Goal: Information Seeking & Learning: Learn about a topic

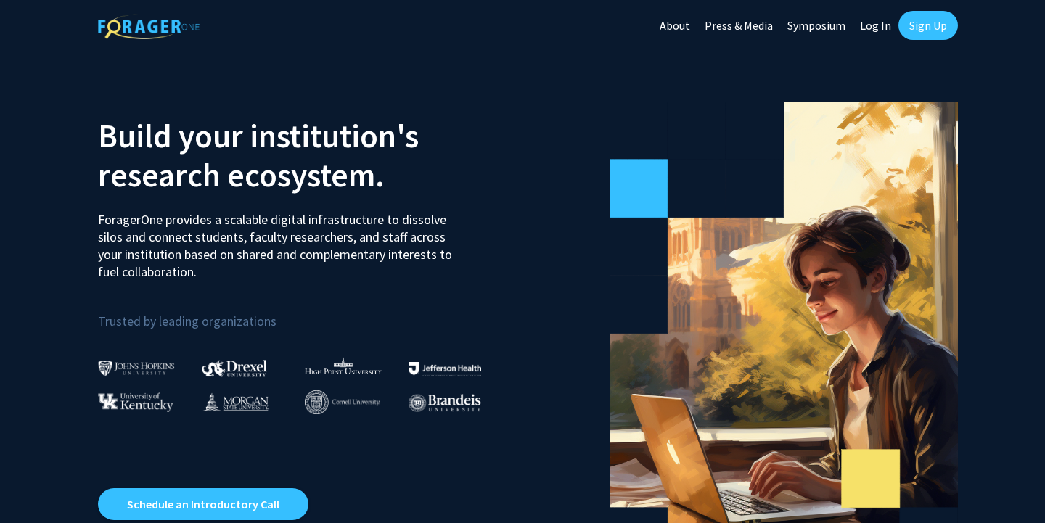
click at [875, 29] on link "Log In" at bounding box center [876, 25] width 46 height 51
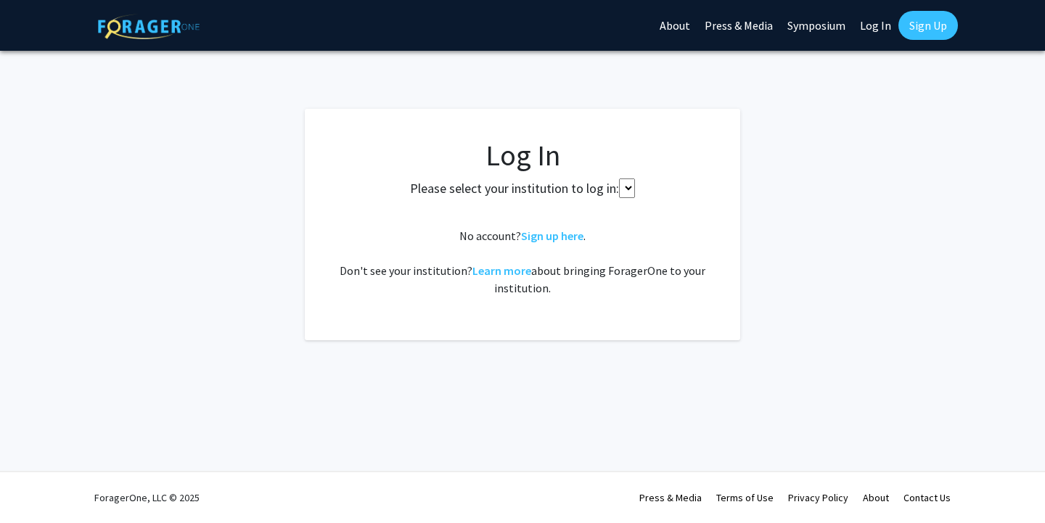
select select
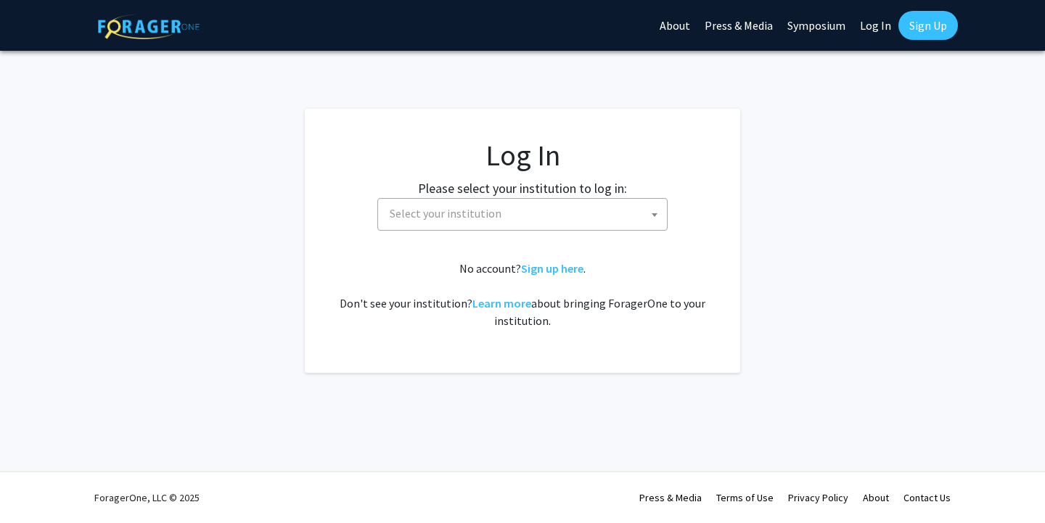
click at [484, 208] on span "Select your institution" at bounding box center [446, 213] width 112 height 15
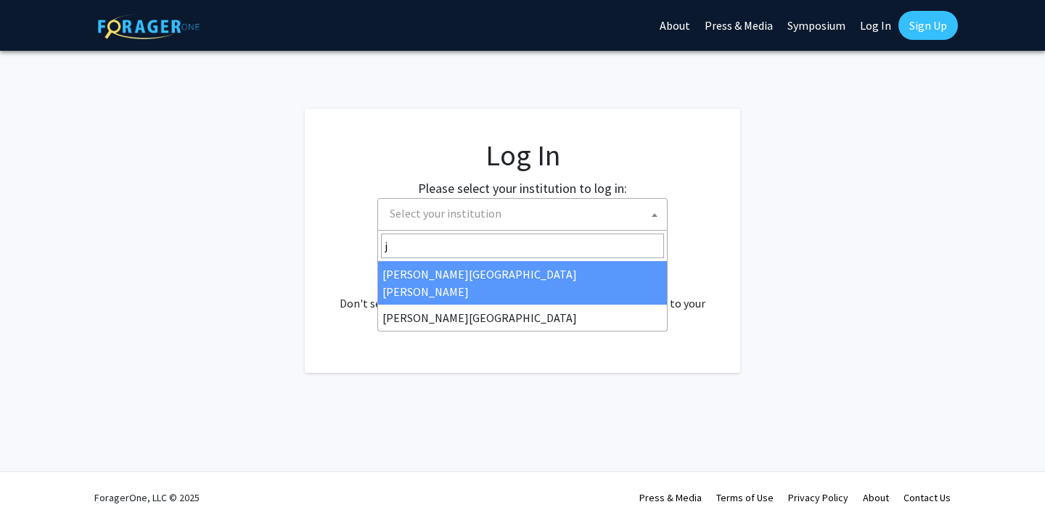
type input "jo"
select select "1"
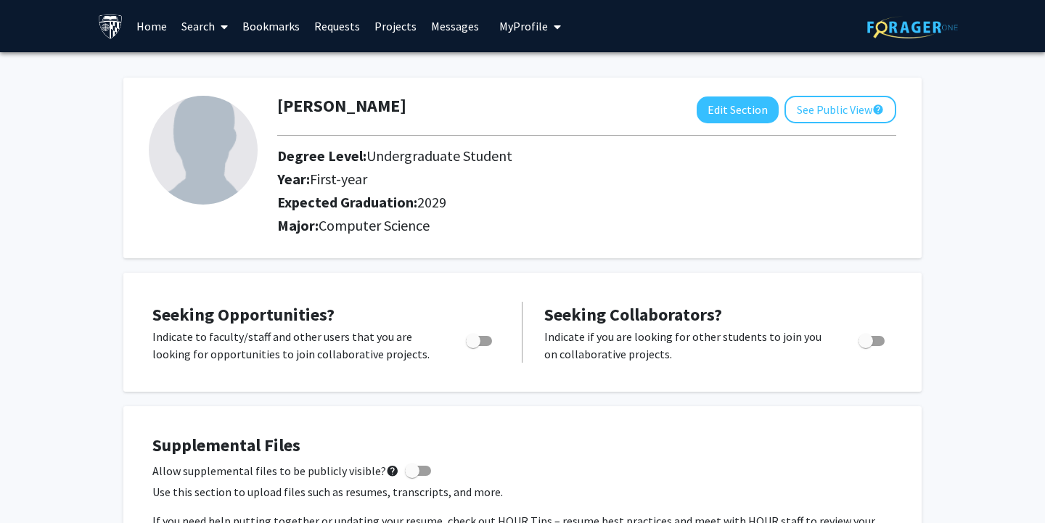
click at [335, 34] on link "Requests" at bounding box center [337, 26] width 60 height 51
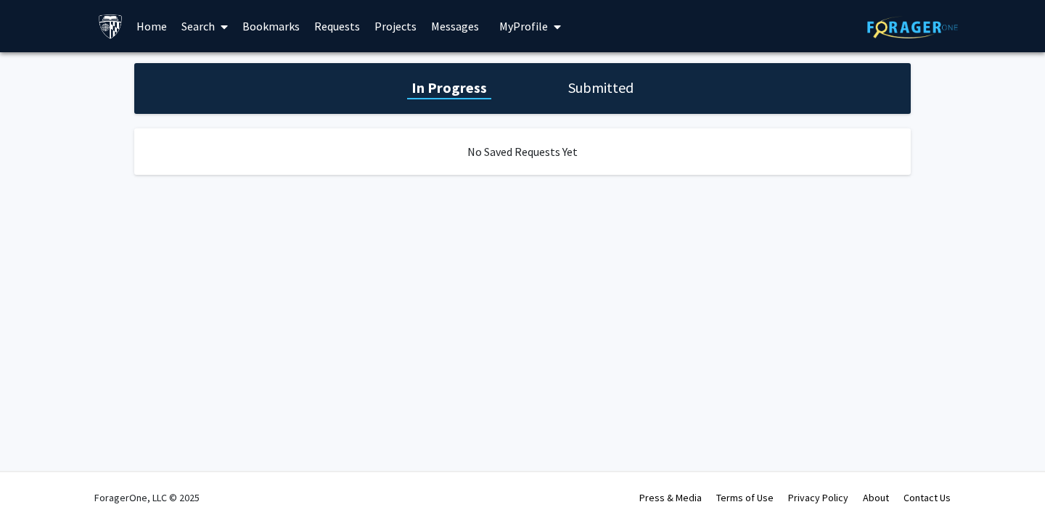
click at [394, 28] on link "Projects" at bounding box center [395, 26] width 57 height 51
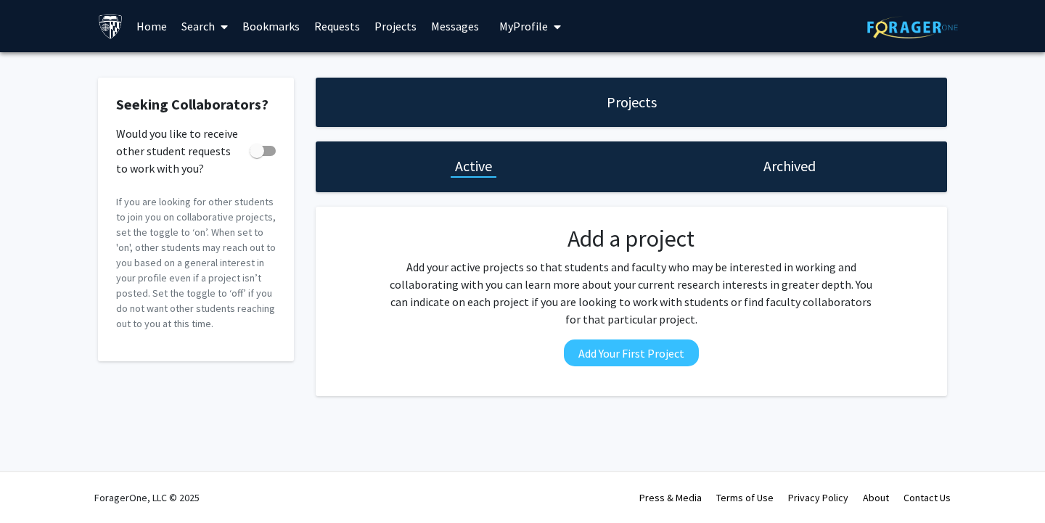
click at [194, 22] on link "Search" at bounding box center [204, 26] width 61 height 51
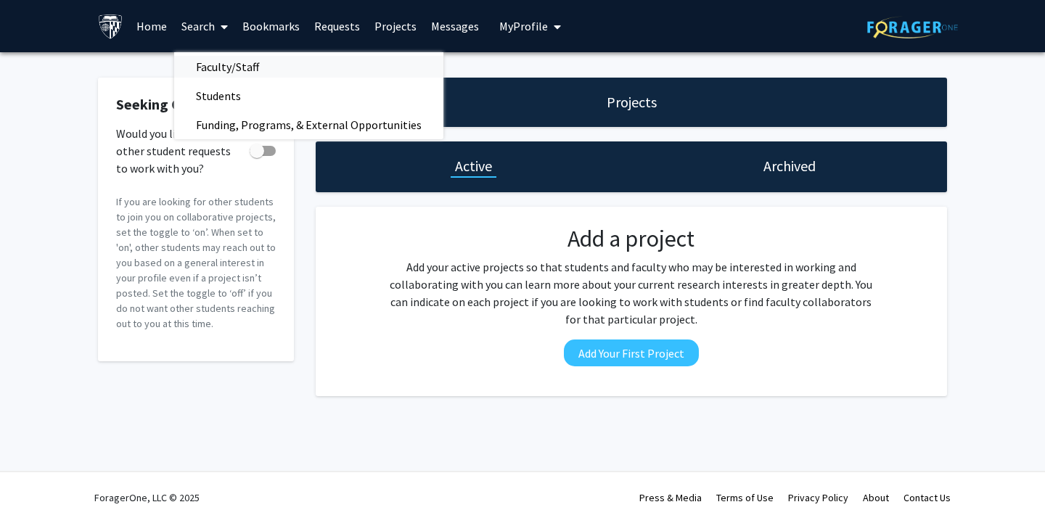
click at [208, 61] on span "Faculty/Staff" at bounding box center [227, 66] width 107 height 29
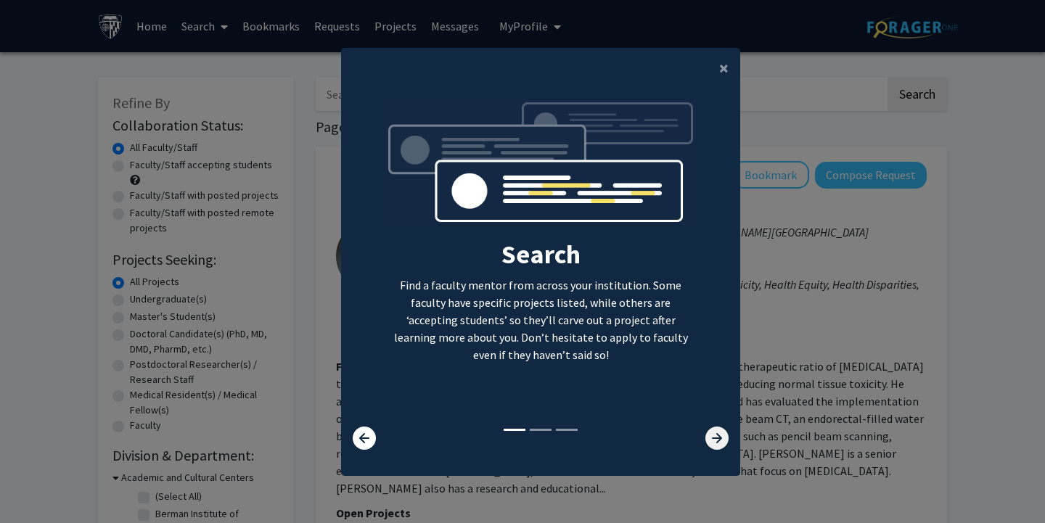
click at [721, 438] on icon at bounding box center [716, 438] width 23 height 23
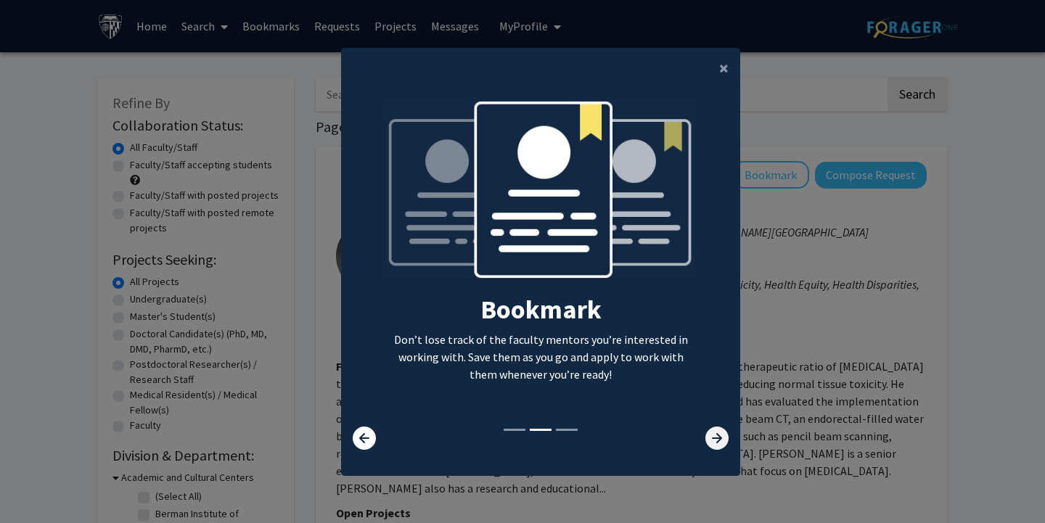
click at [721, 438] on icon at bounding box center [716, 438] width 23 height 23
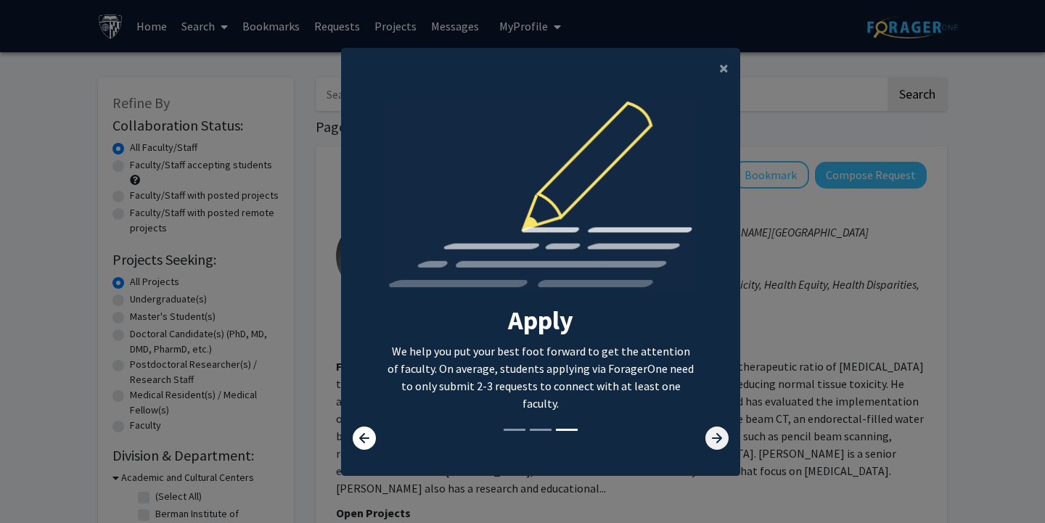
click at [716, 428] on icon at bounding box center [716, 438] width 23 height 23
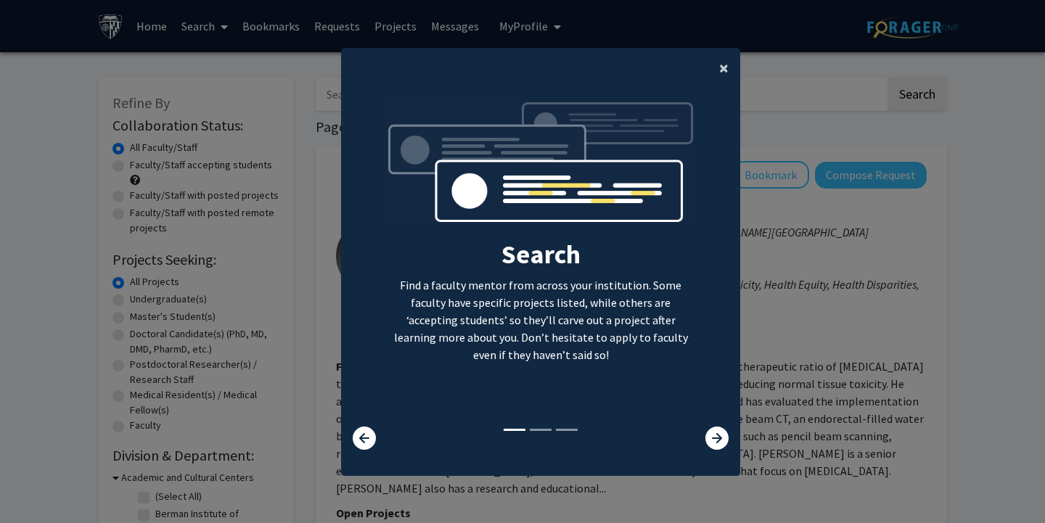
click at [719, 78] on span "×" at bounding box center [723, 68] width 9 height 23
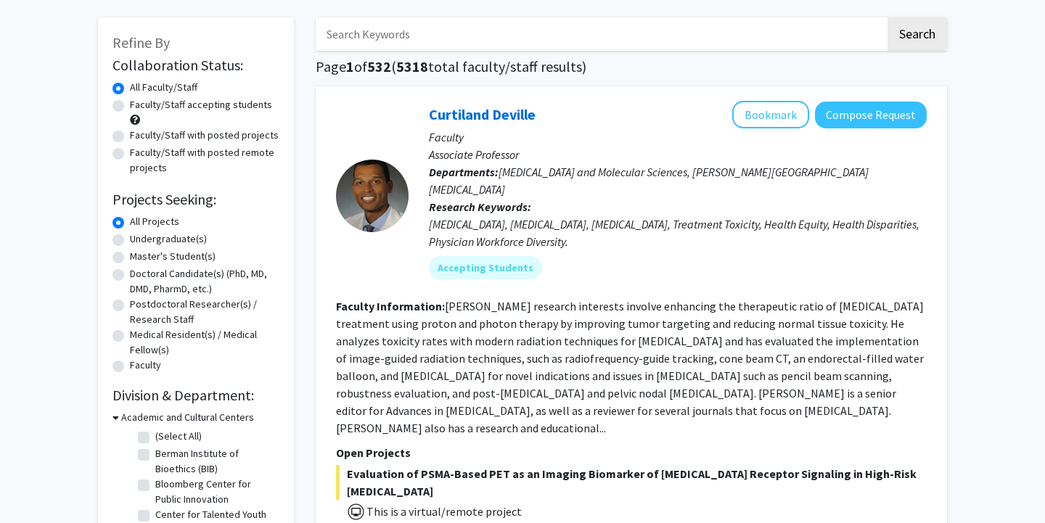
scroll to position [68, 0]
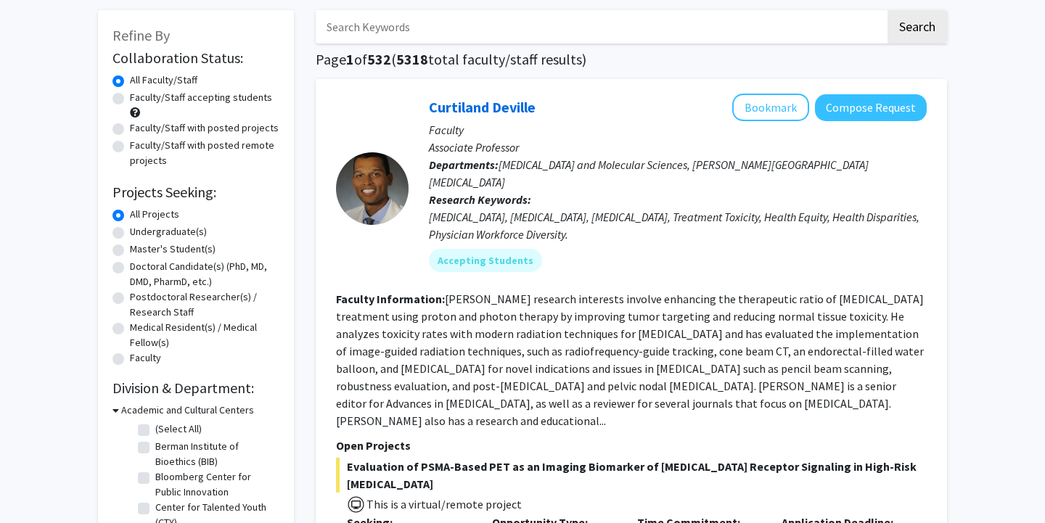
click at [130, 230] on label "Undergraduate(s)" at bounding box center [168, 231] width 77 height 15
click at [130, 230] on input "Undergraduate(s)" at bounding box center [134, 228] width 9 height 9
radio input "true"
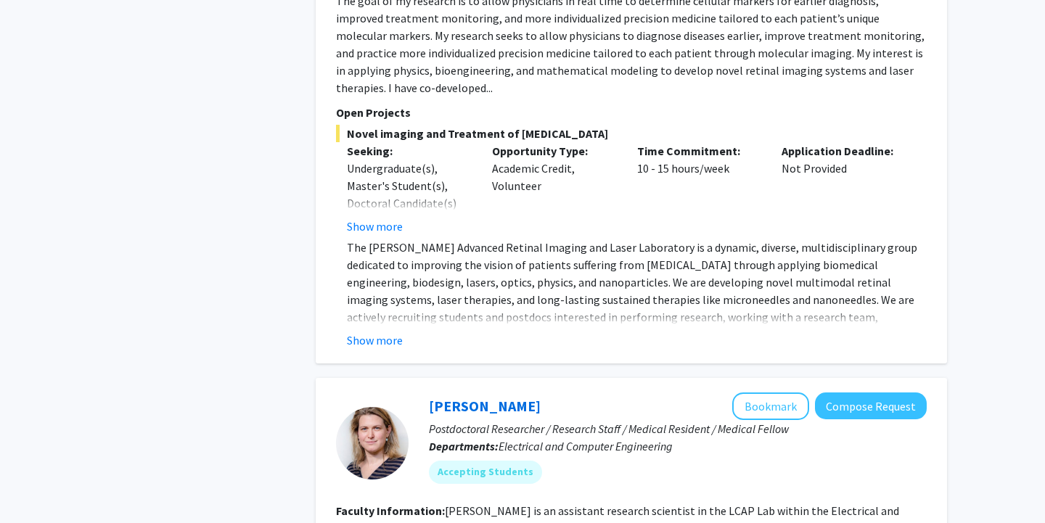
scroll to position [2238, 0]
click at [380, 331] on button "Show more" at bounding box center [375, 339] width 56 height 17
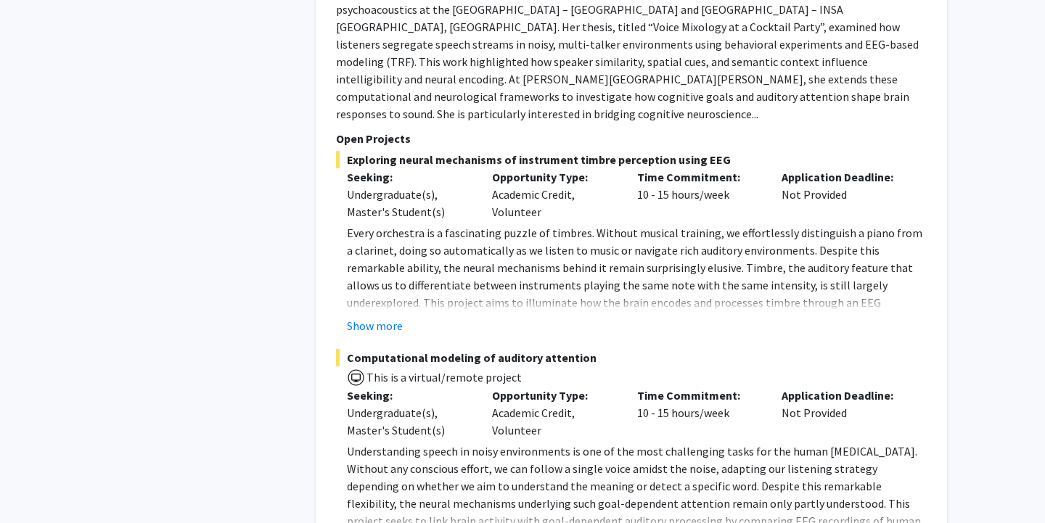
scroll to position [2855, 0]
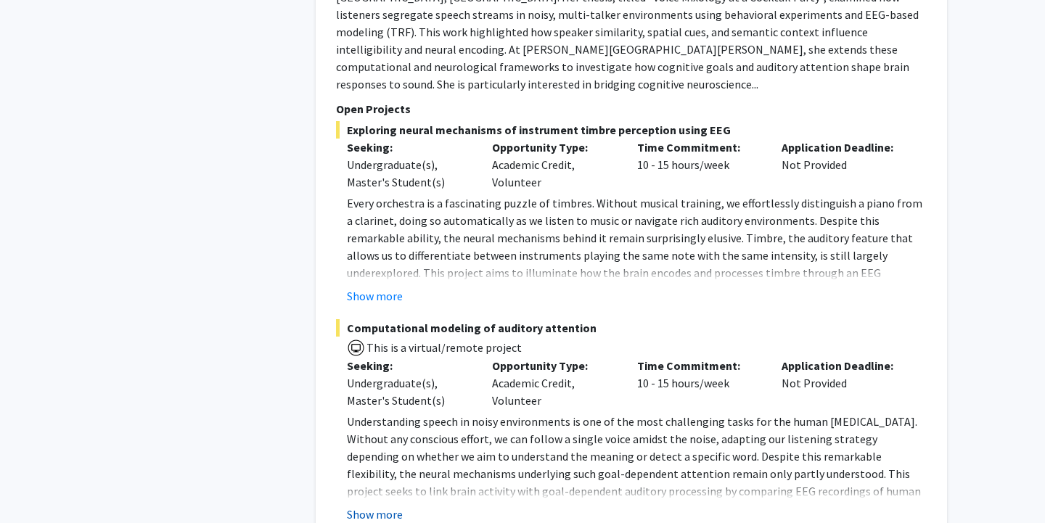
click at [370, 506] on button "Show more" at bounding box center [375, 514] width 56 height 17
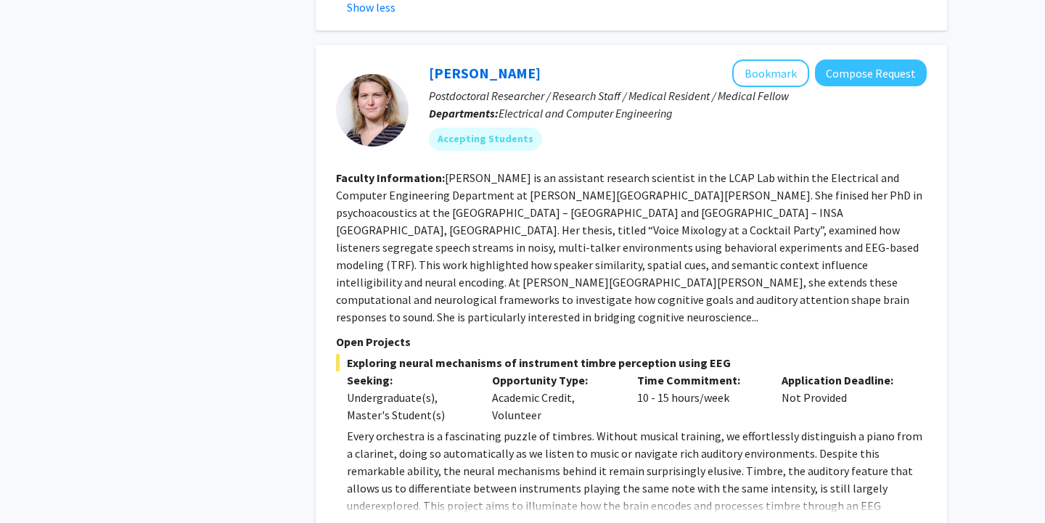
scroll to position [2607, 0]
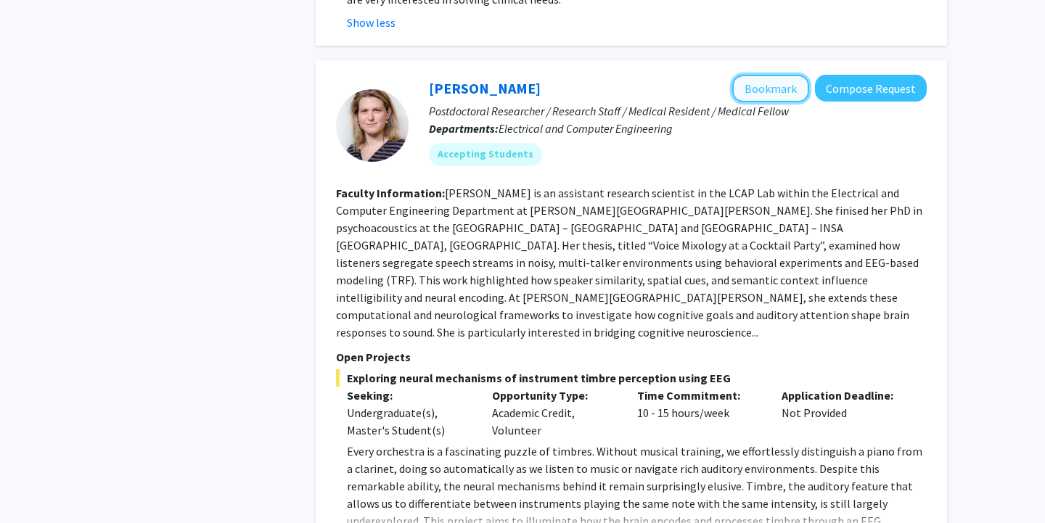
click at [745, 75] on button "Bookmark" at bounding box center [770, 89] width 77 height 28
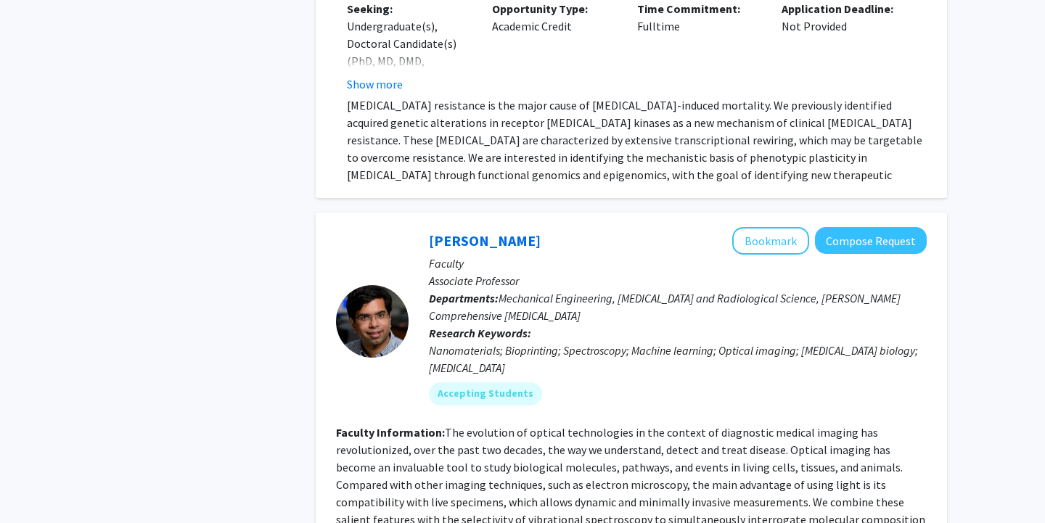
scroll to position [5709, 0]
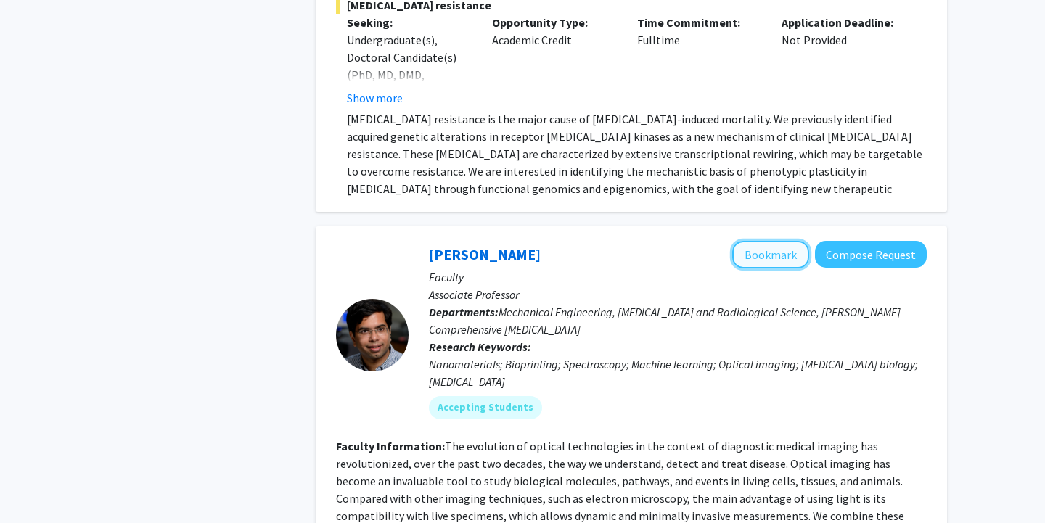
click at [772, 241] on button "Bookmark" at bounding box center [770, 255] width 77 height 28
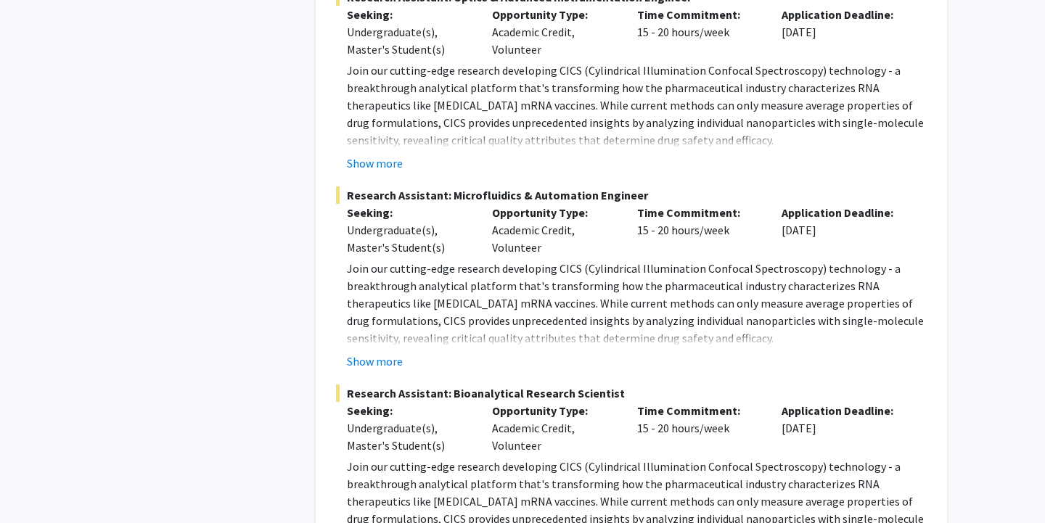
scroll to position [7022, 0]
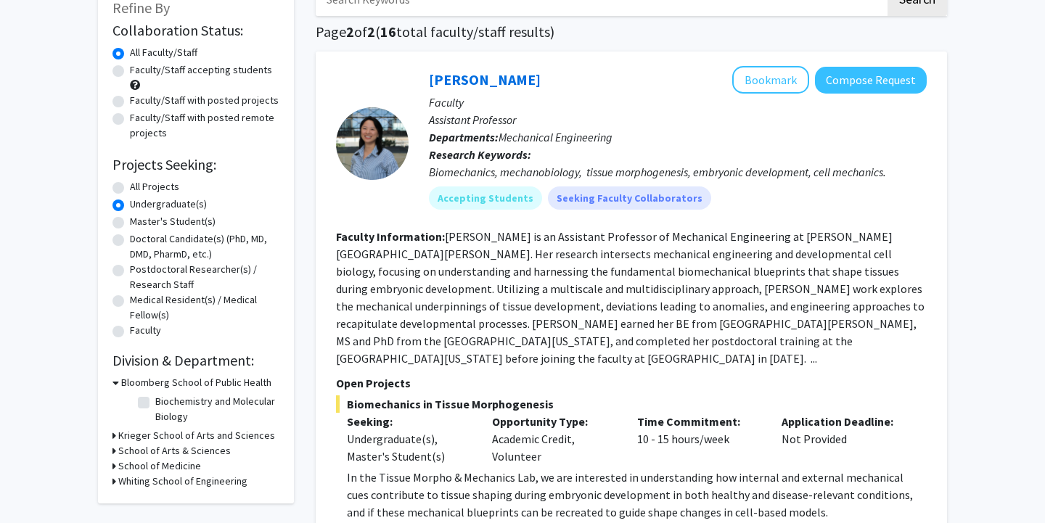
scroll to position [97, 0]
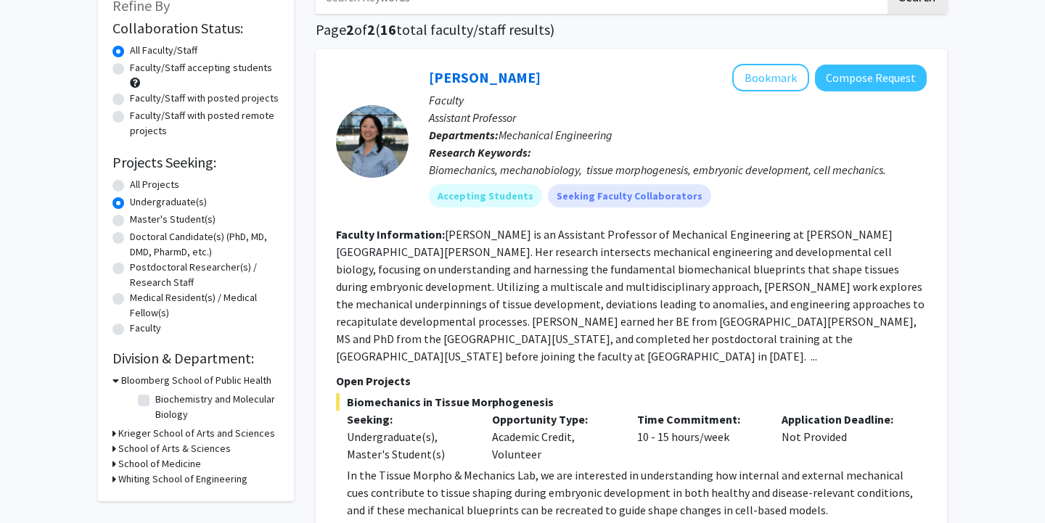
click at [130, 182] on label "All Projects" at bounding box center [154, 184] width 49 height 15
click at [130, 182] on input "All Projects" at bounding box center [134, 181] width 9 height 9
radio input "true"
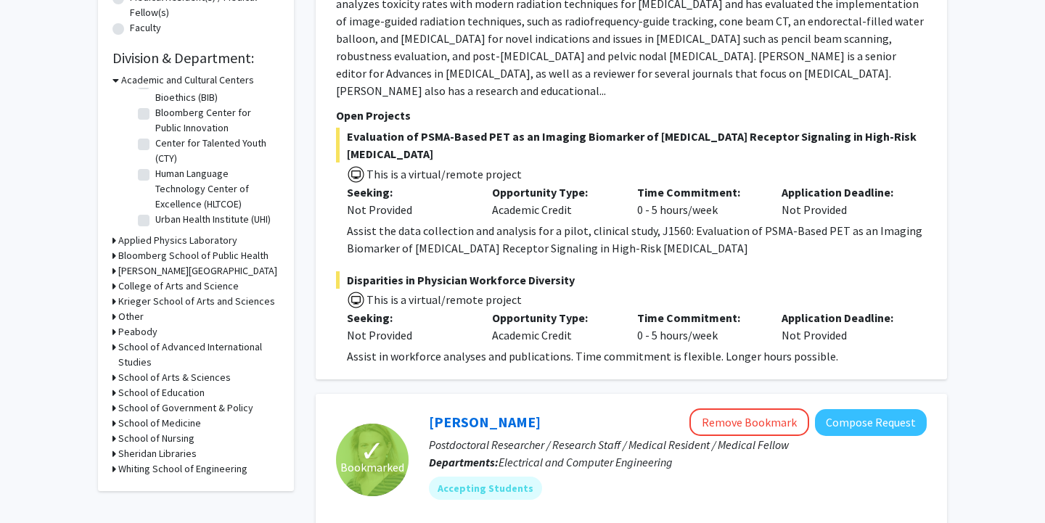
scroll to position [400, 0]
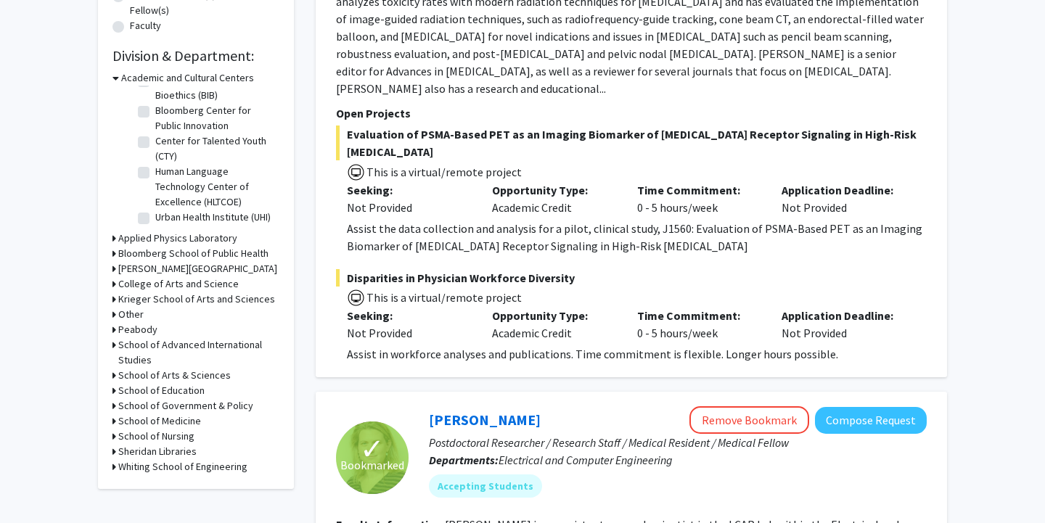
click at [124, 465] on h3 "Whiting School of Engineering" at bounding box center [182, 466] width 129 height 15
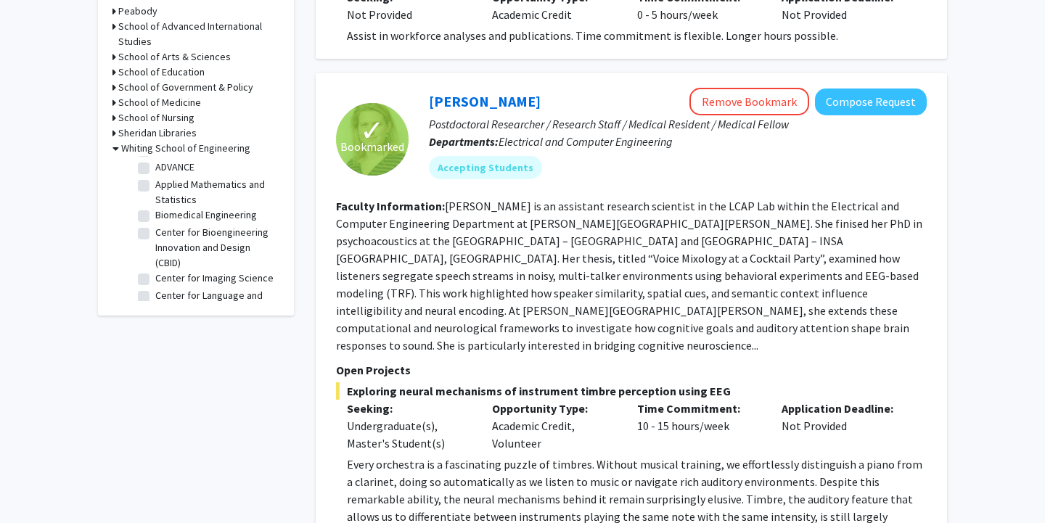
scroll to position [0, 0]
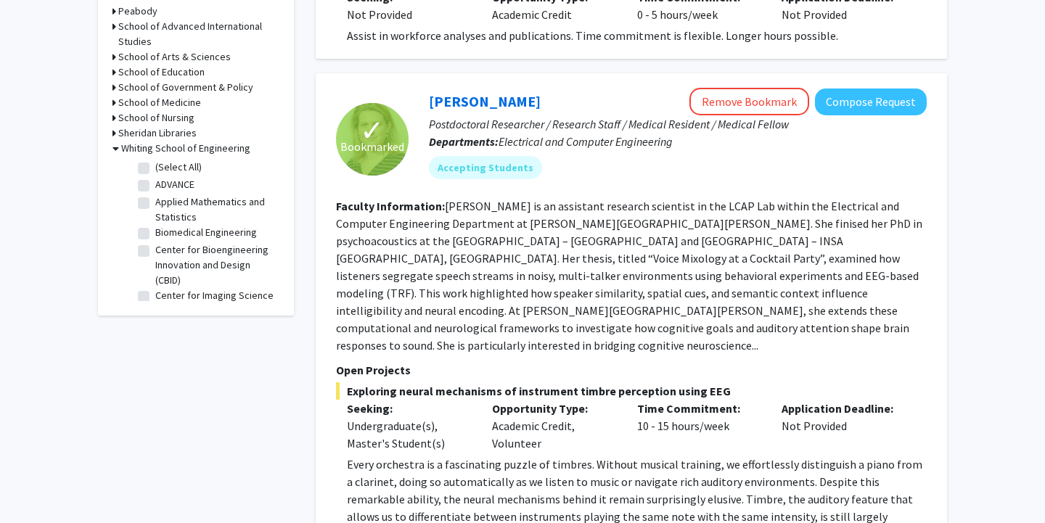
click at [173, 229] on label "Biomedical Engineering" at bounding box center [206, 232] width 102 height 15
click at [165, 229] on input "Biomedical Engineering" at bounding box center [159, 229] width 9 height 9
checkbox input "true"
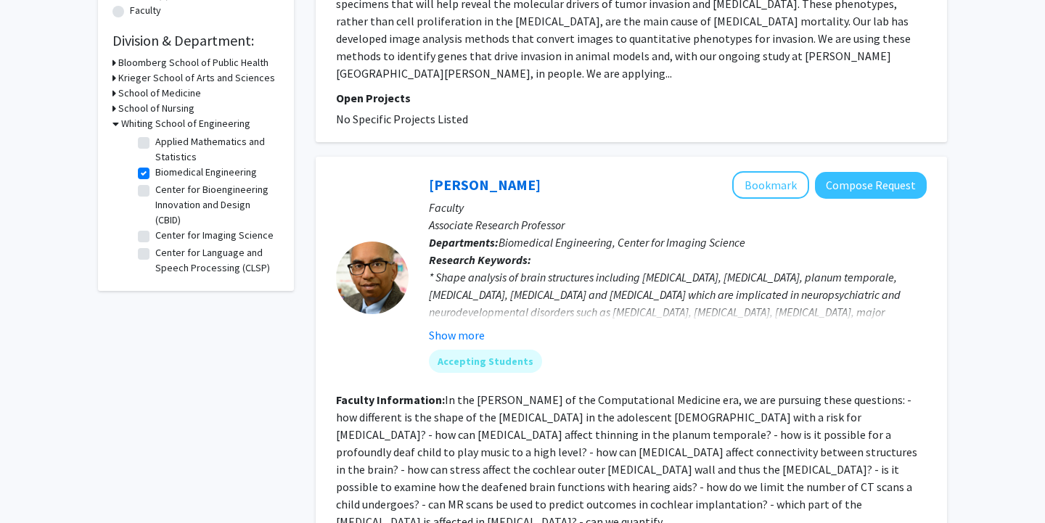
scroll to position [49, 0]
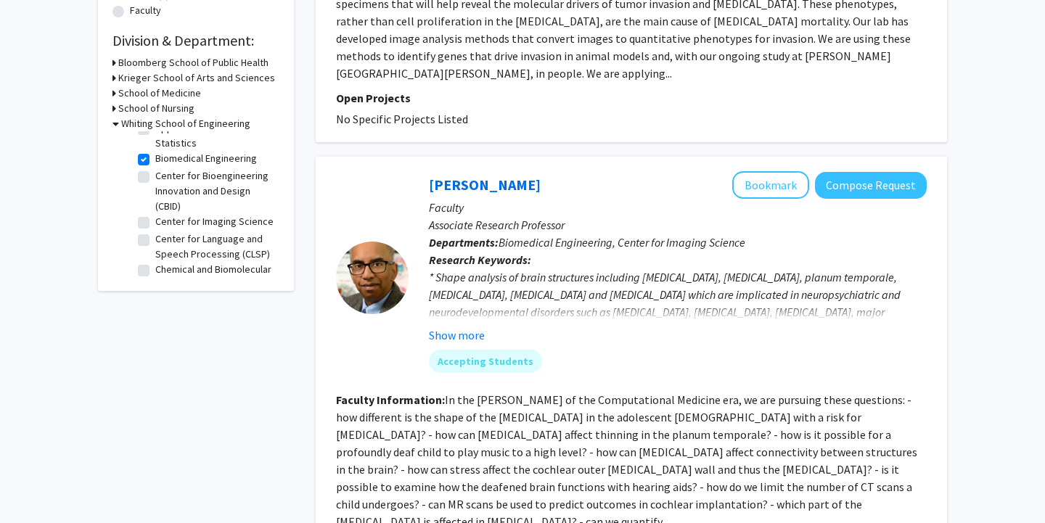
click at [155, 239] on label "Center for Language and Speech Processing (CLSP)" at bounding box center [215, 247] width 120 height 30
click at [155, 239] on input "Center for Language and Speech Processing (CLSP)" at bounding box center [159, 236] width 9 height 9
checkbox input "true"
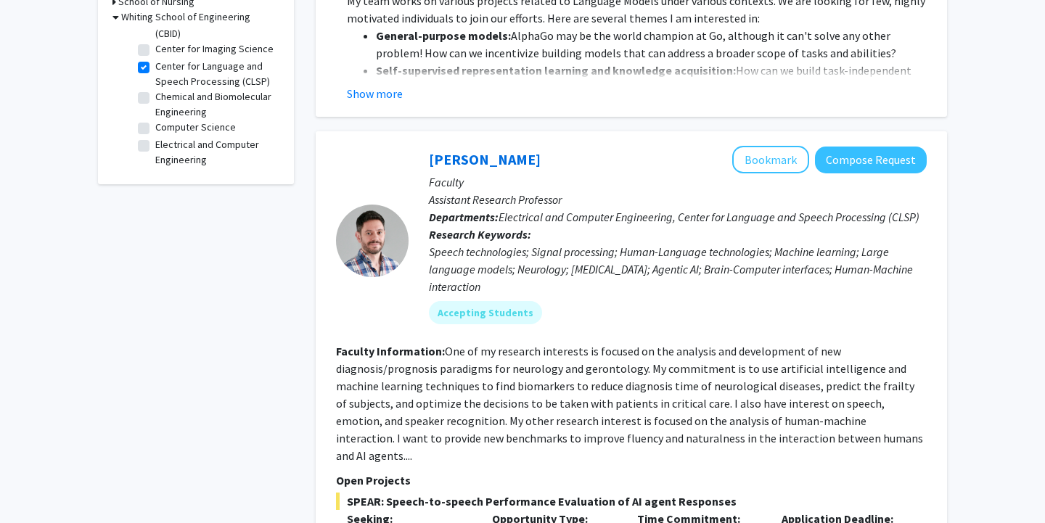
scroll to position [120, 0]
click at [155, 119] on label "Computer Science" at bounding box center [195, 122] width 81 height 15
click at [155, 119] on input "Computer Science" at bounding box center [159, 119] width 9 height 9
checkbox input "true"
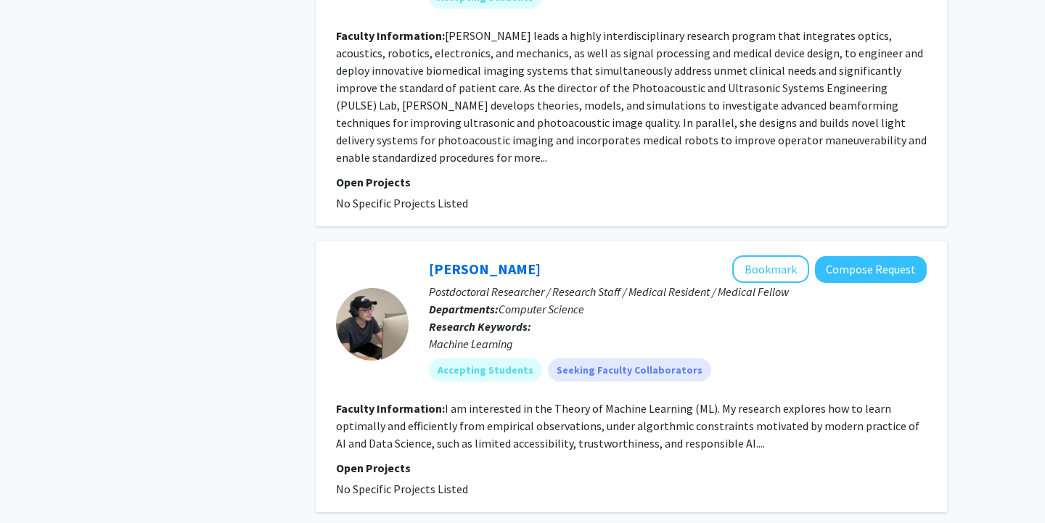
scroll to position [1433, 0]
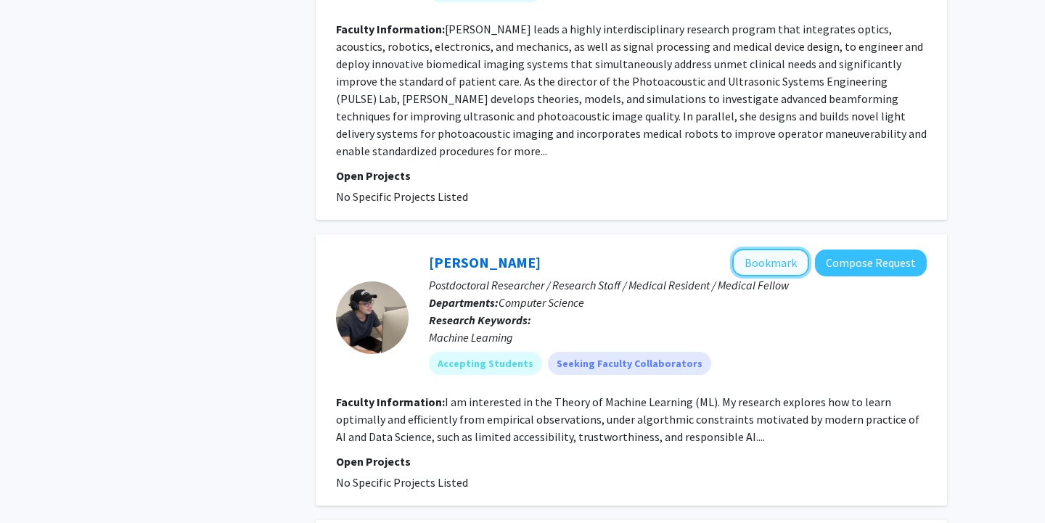
click at [779, 249] on button "Bookmark" at bounding box center [770, 263] width 77 height 28
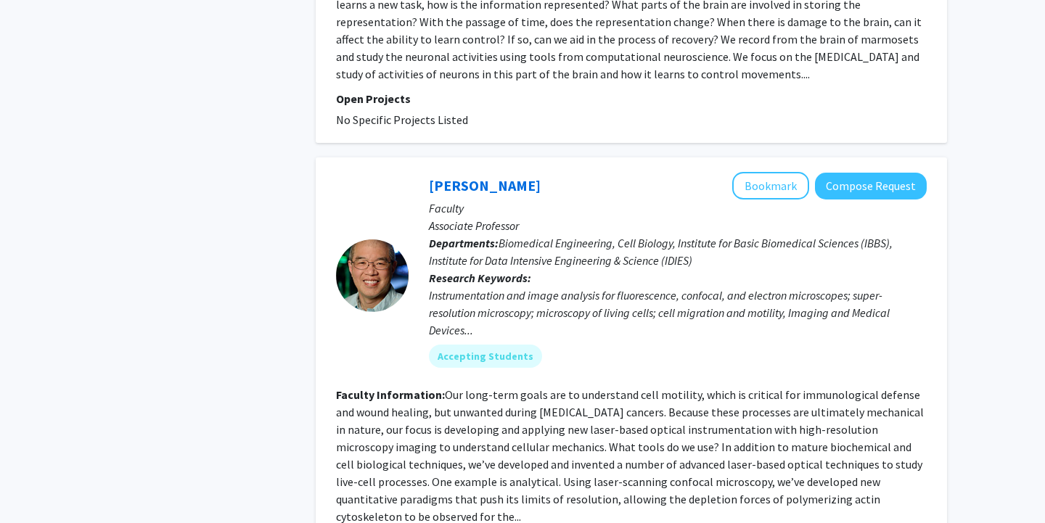
scroll to position [2852, 0]
